Goal: Task Accomplishment & Management: Use online tool/utility

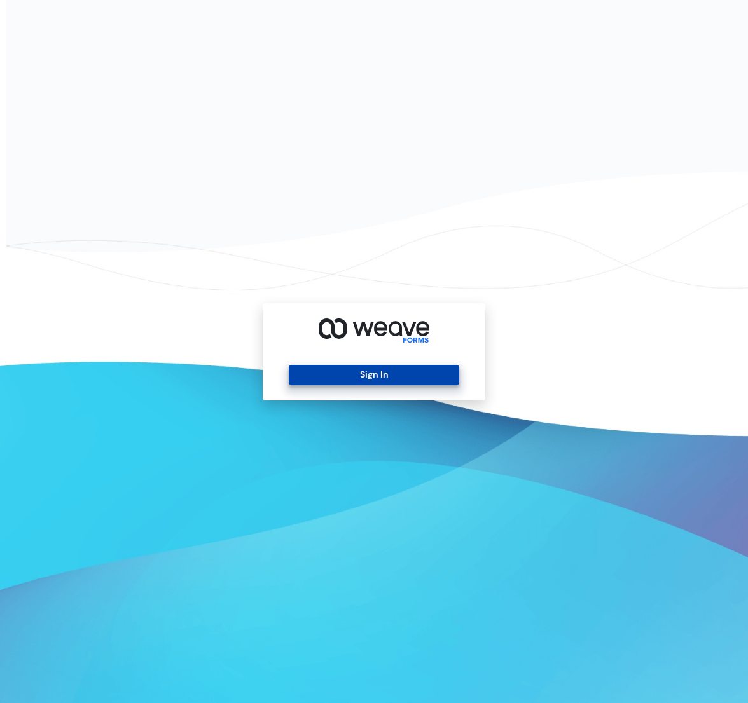
click at [431, 379] on button "Sign In" at bounding box center [374, 375] width 170 height 20
